Goal: Transaction & Acquisition: Purchase product/service

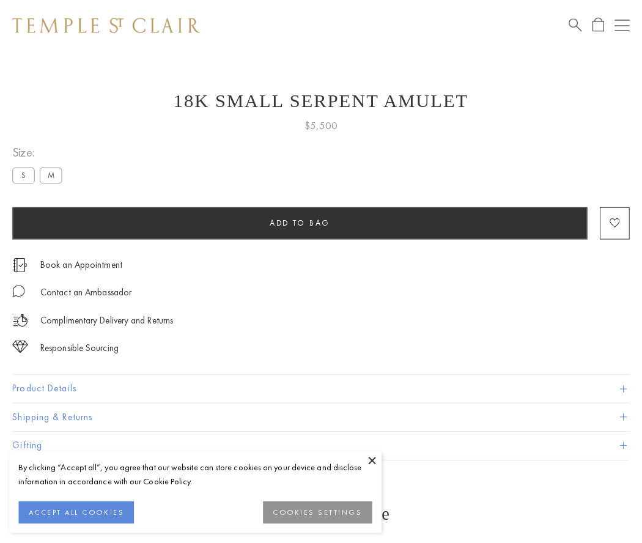
scroll to position [49, 0]
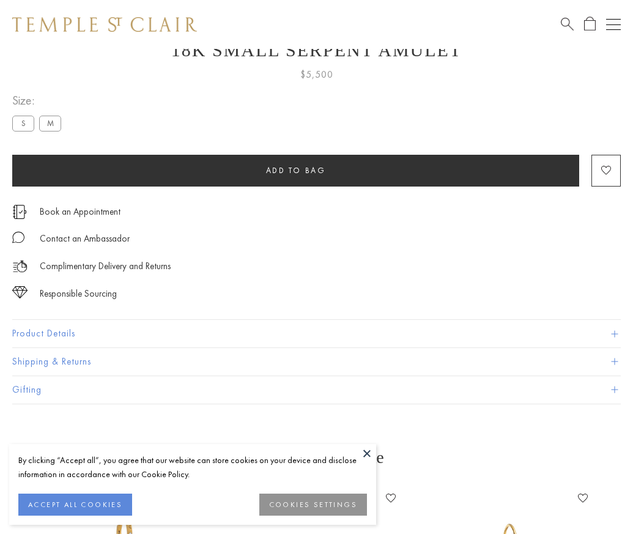
click at [295, 170] on span "Add to bag" at bounding box center [296, 170] width 60 height 10
